Goal: Task Accomplishment & Management: Use online tool/utility

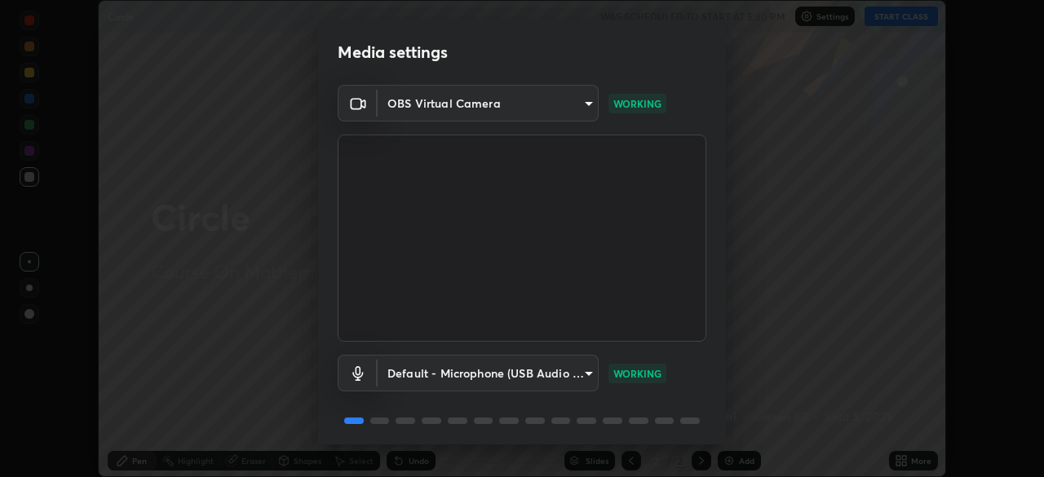
scroll to position [58, 0]
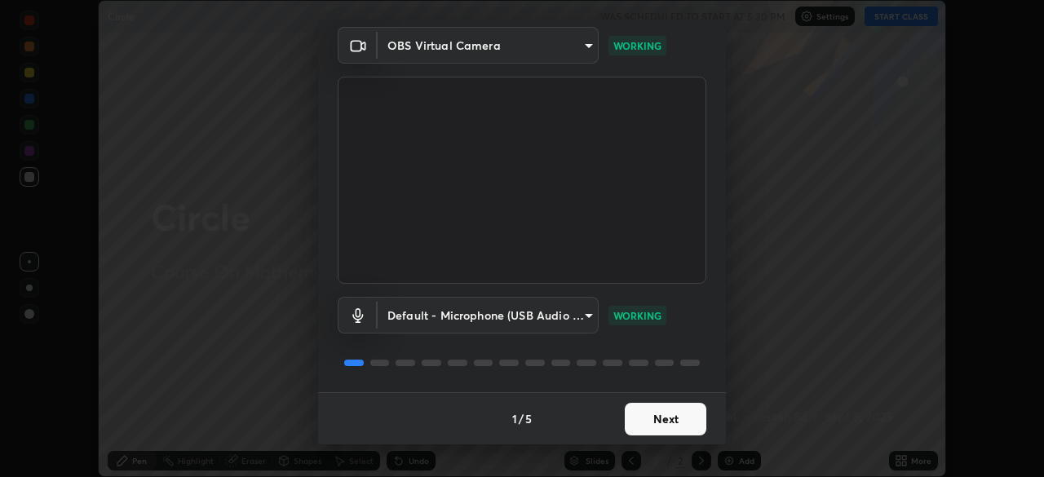
click at [652, 423] on button "Next" at bounding box center [666, 419] width 82 height 33
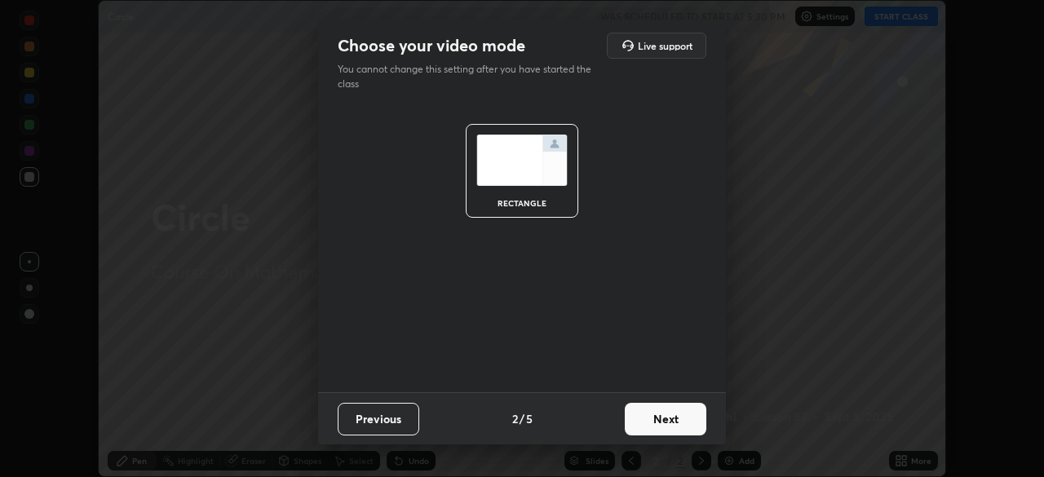
click at [653, 422] on button "Next" at bounding box center [666, 419] width 82 height 33
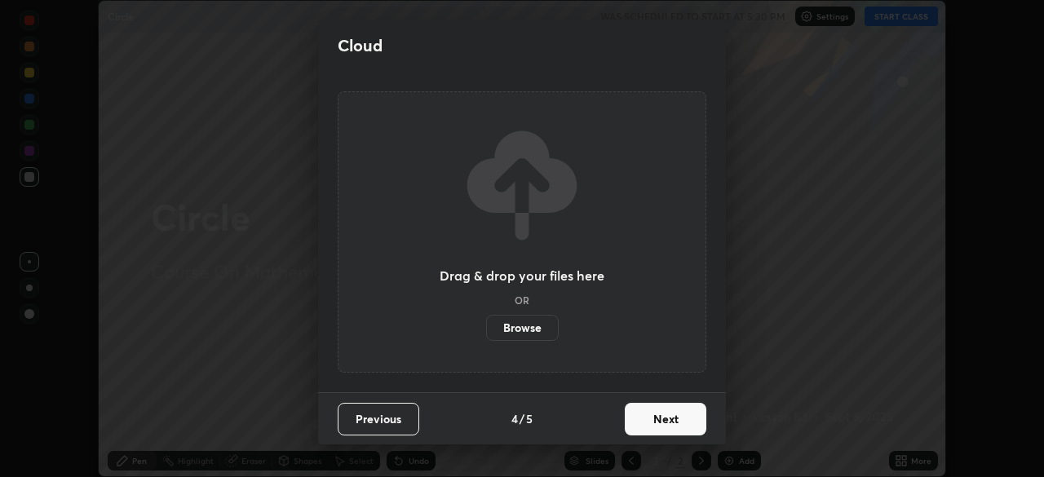
click at [653, 426] on button "Next" at bounding box center [666, 419] width 82 height 33
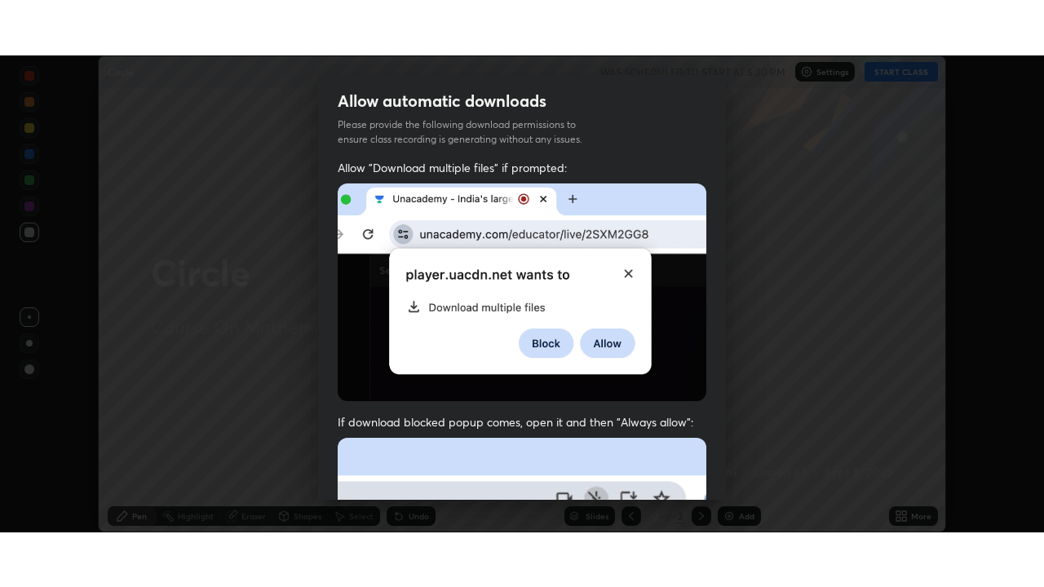
scroll to position [391, 0]
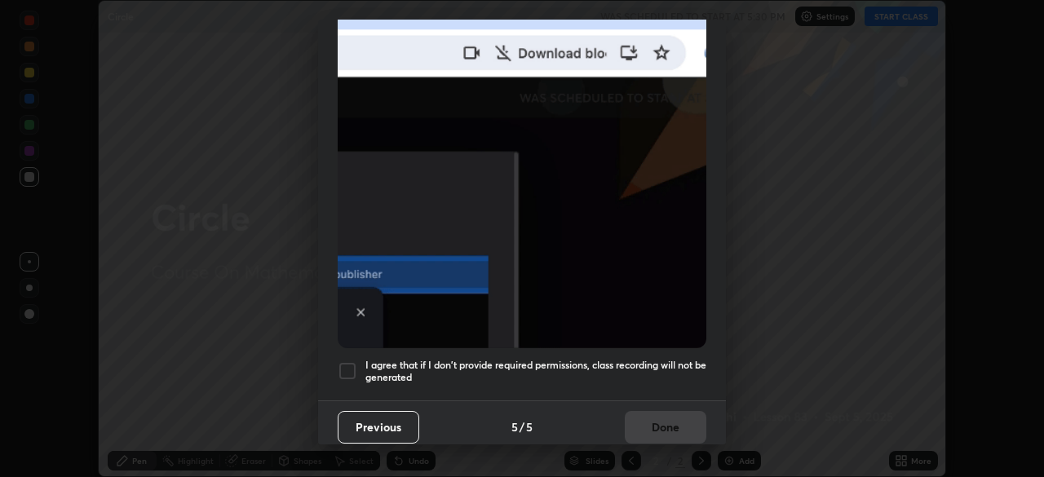
click at [342, 364] on div at bounding box center [348, 371] width 20 height 20
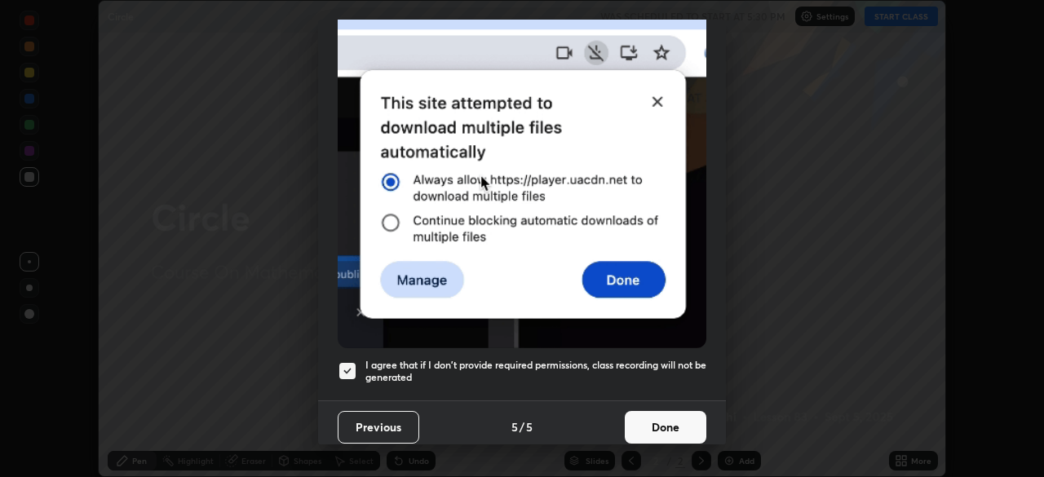
click at [648, 416] on button "Done" at bounding box center [666, 427] width 82 height 33
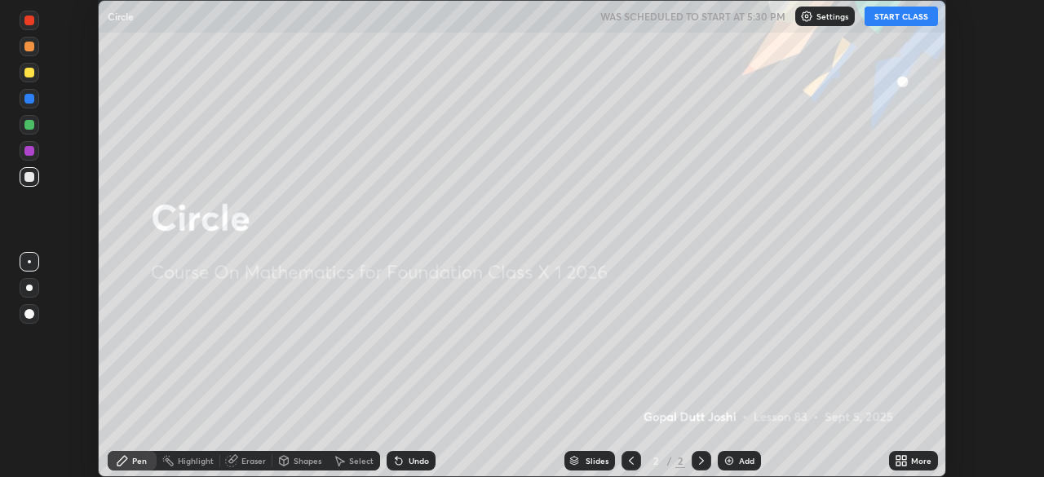
click at [727, 468] on div "Add" at bounding box center [739, 461] width 43 height 20
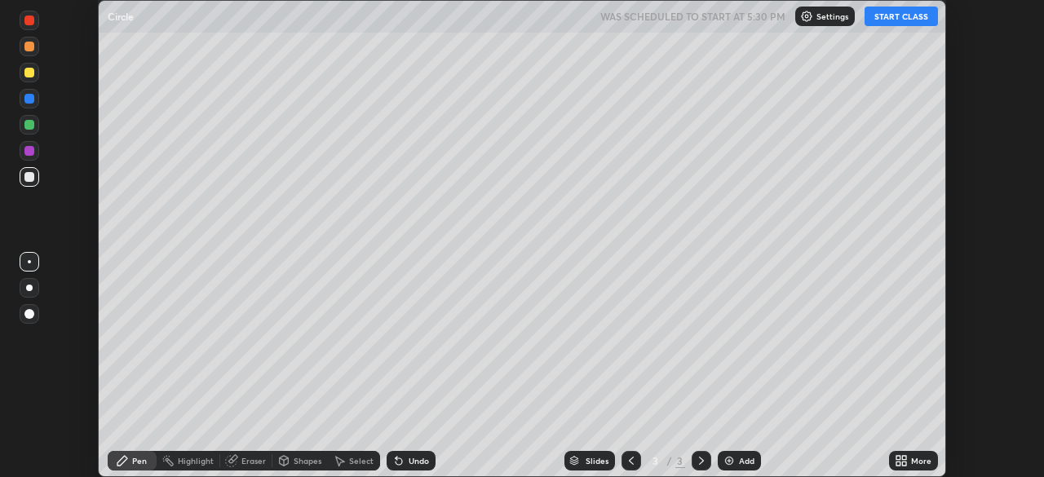
click at [893, 20] on button "START CLASS" at bounding box center [900, 17] width 73 height 20
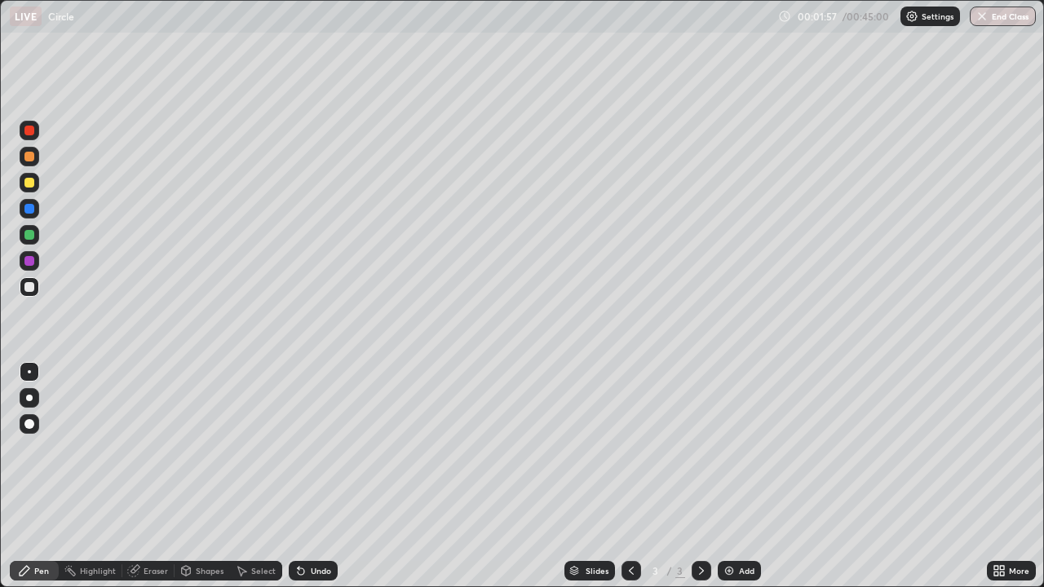
scroll to position [587, 1044]
click at [298, 476] on icon at bounding box center [301, 571] width 7 height 7
click at [311, 476] on div "Undo" at bounding box center [321, 571] width 20 height 8
click at [307, 476] on div "Undo" at bounding box center [313, 571] width 49 height 20
click at [728, 476] on img at bounding box center [728, 570] width 13 height 13
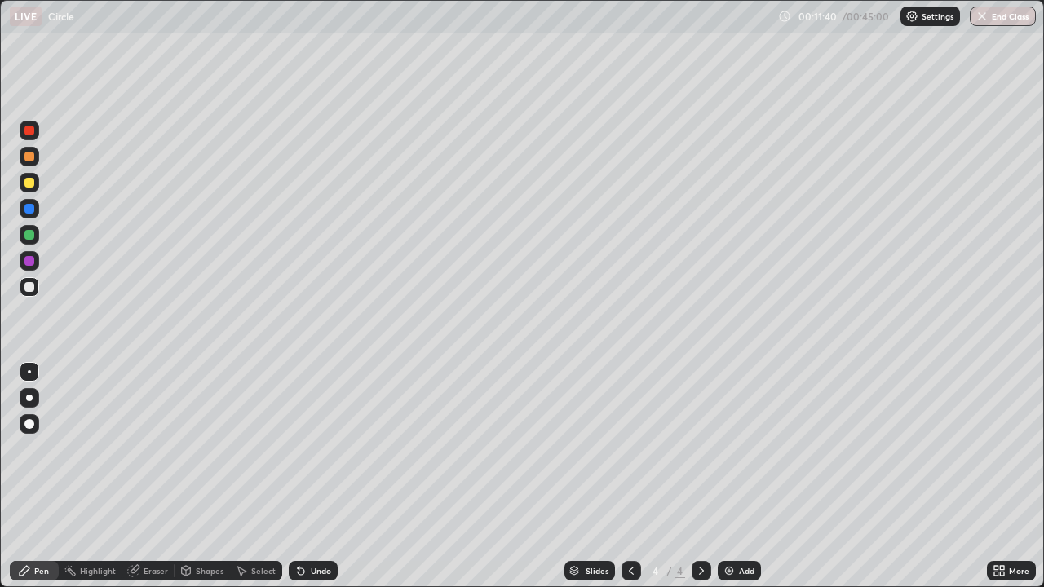
click at [159, 476] on div "Eraser" at bounding box center [156, 571] width 24 height 8
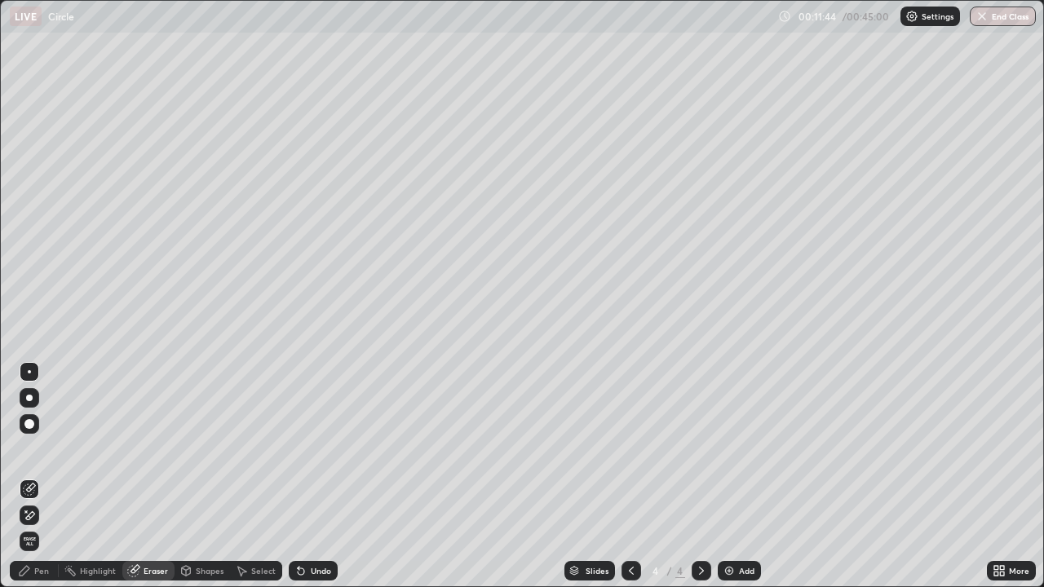
click at [51, 476] on div "Pen" at bounding box center [34, 571] width 49 height 20
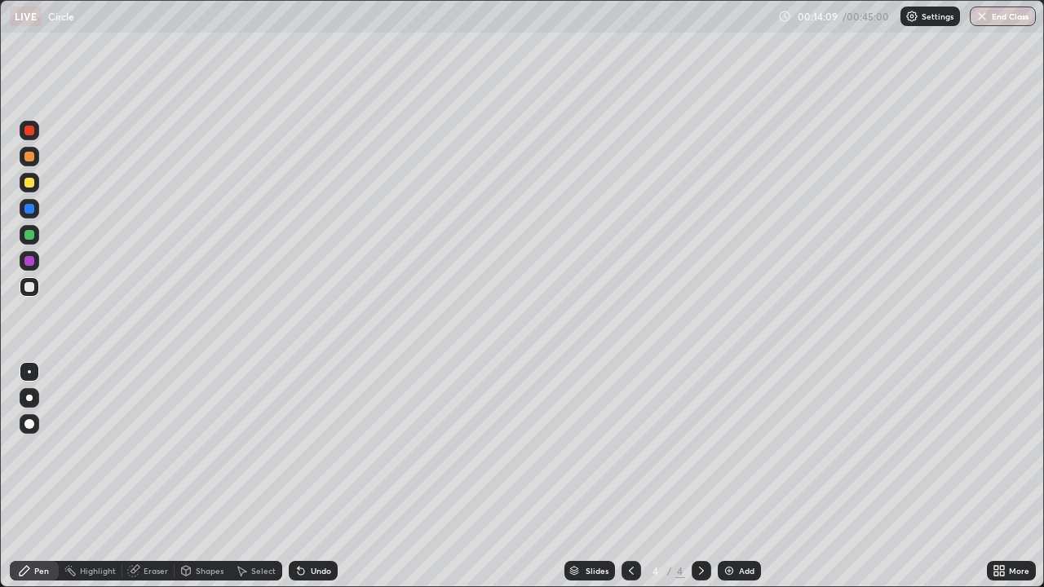
click at [30, 258] on div at bounding box center [29, 261] width 10 height 10
click at [29, 284] on div at bounding box center [29, 287] width 10 height 10
click at [729, 476] on img at bounding box center [728, 570] width 13 height 13
click at [1000, 12] on button "End Class" at bounding box center [1003, 17] width 64 height 20
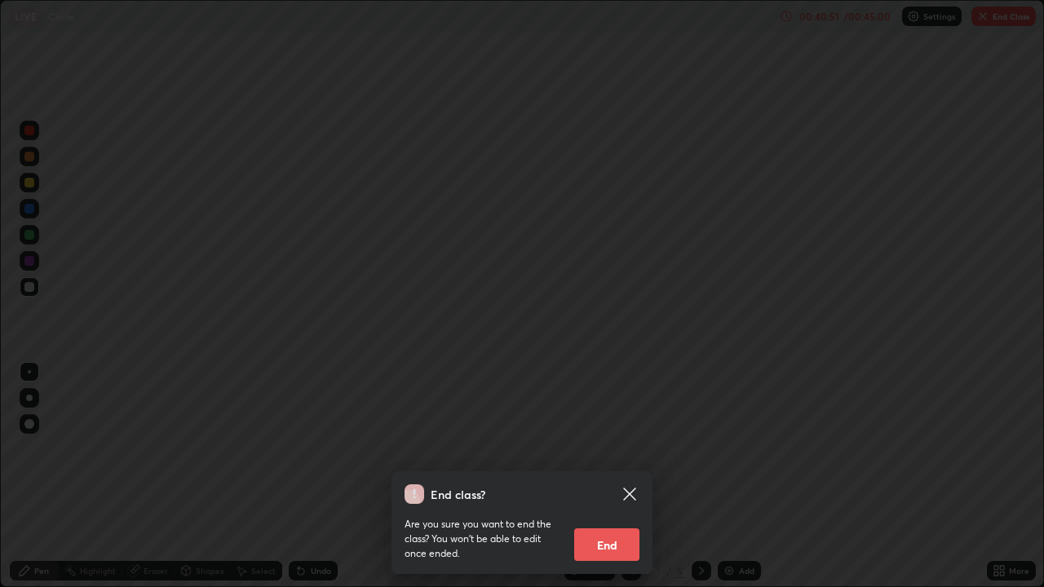
click at [616, 476] on button "End" at bounding box center [606, 544] width 65 height 33
click at [623, 476] on div at bounding box center [522, 293] width 1044 height 587
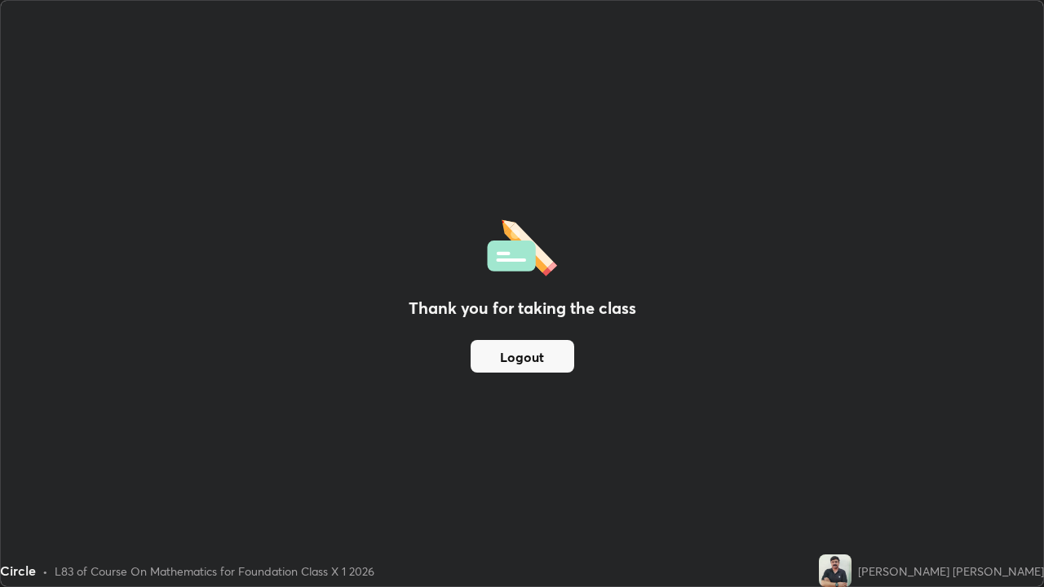
click at [930, 451] on div "Thank you for taking the class Logout" at bounding box center [522, 293] width 1042 height 585
